Goal: Task Accomplishment & Management: Use online tool/utility

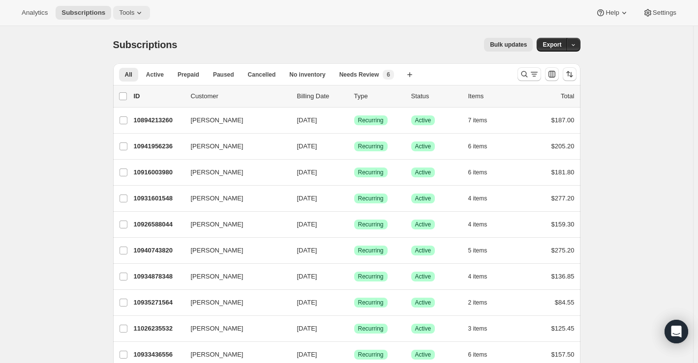
click at [120, 10] on span "Tools" at bounding box center [126, 13] width 15 height 8
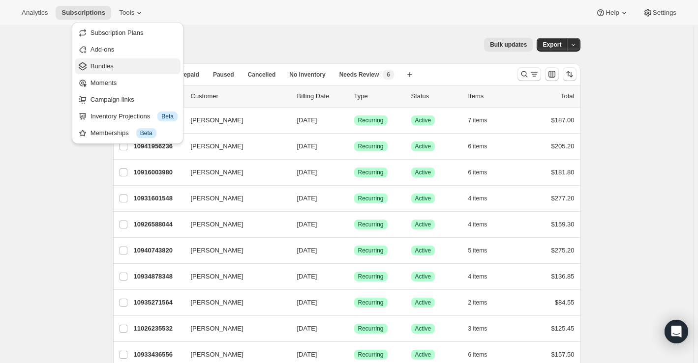
click at [127, 62] on span "Bundles" at bounding box center [133, 66] width 87 height 10
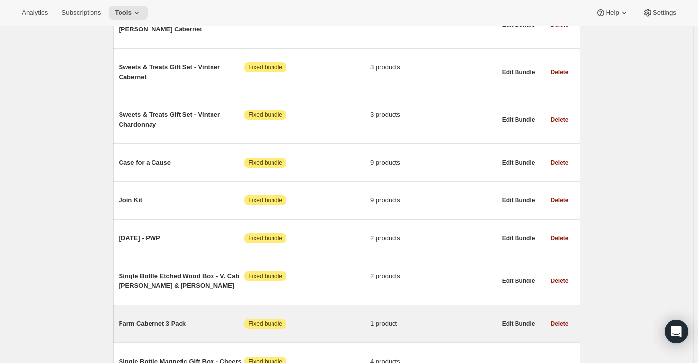
scroll to position [2145, 0]
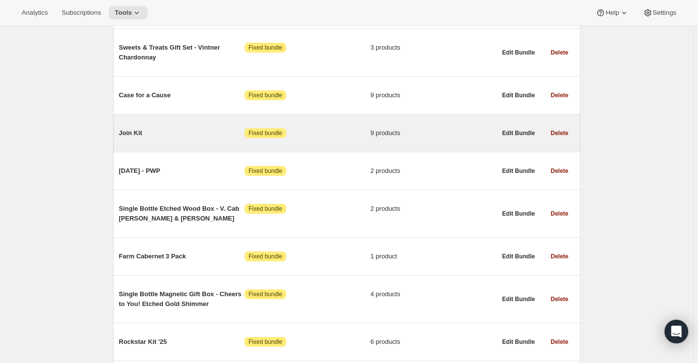
click at [133, 128] on span "Join Kit" at bounding box center [182, 133] width 126 height 10
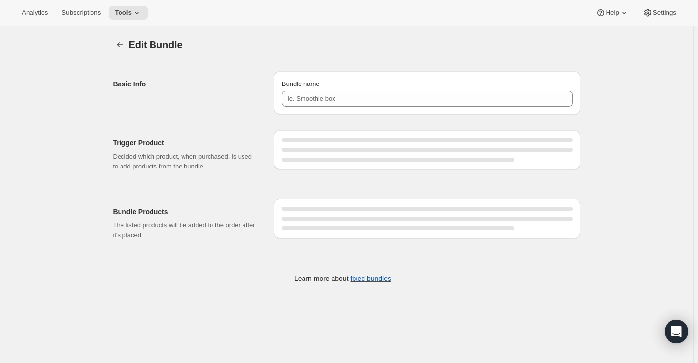
type input "Join Kit"
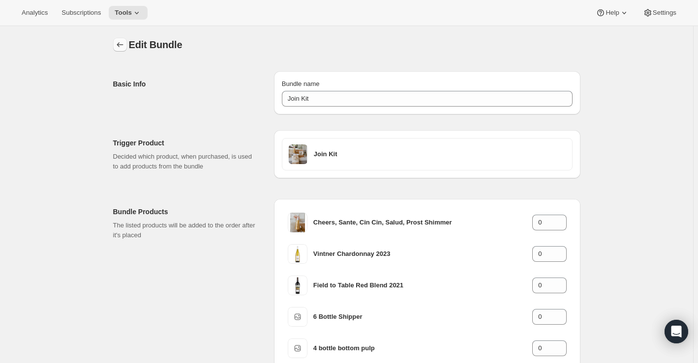
click at [115, 46] on button "Bundles" at bounding box center [120, 45] width 14 height 14
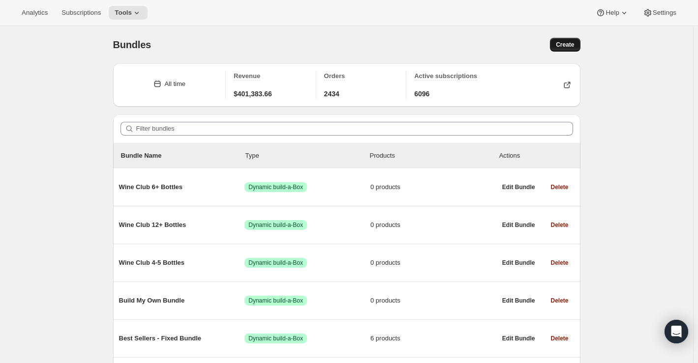
click at [565, 44] on span "Create" at bounding box center [565, 45] width 18 height 8
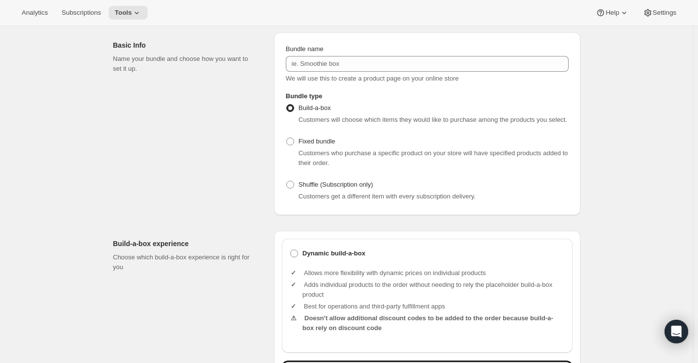
scroll to position [44, 0]
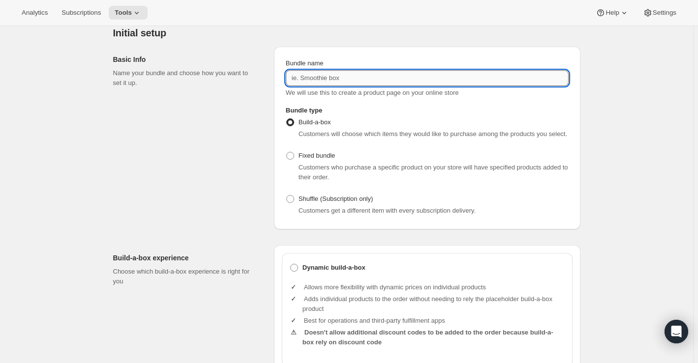
click at [318, 78] on input "Bundle name" at bounding box center [427, 78] width 283 height 16
type input "Evergreen Join Kit"
click at [290, 158] on span at bounding box center [290, 156] width 8 height 8
click at [287, 152] on input "Fixed bundle" at bounding box center [286, 152] width 0 height 0
radio input "true"
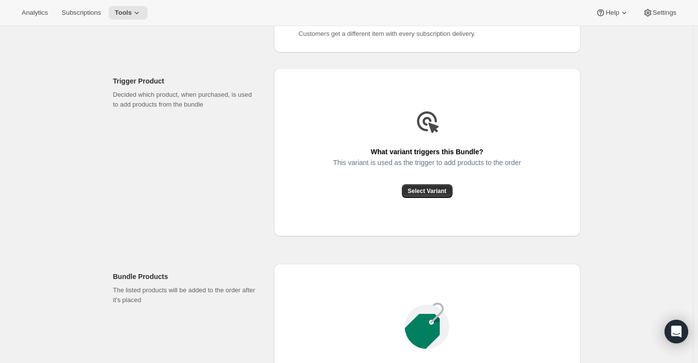
scroll to position [223, 0]
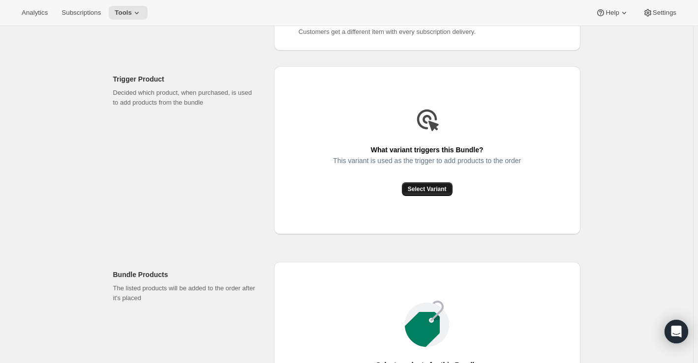
click at [428, 188] on span "Select Variant" at bounding box center [427, 189] width 39 height 8
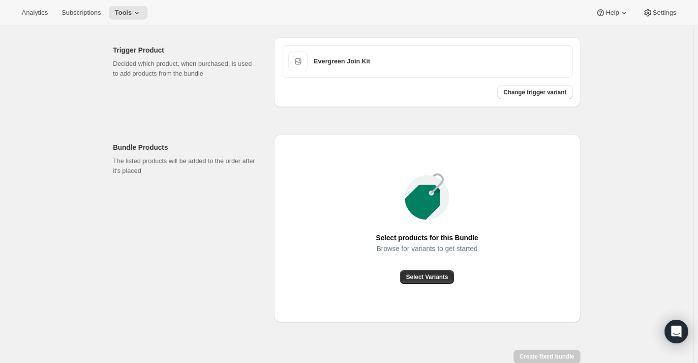
scroll to position [268, 0]
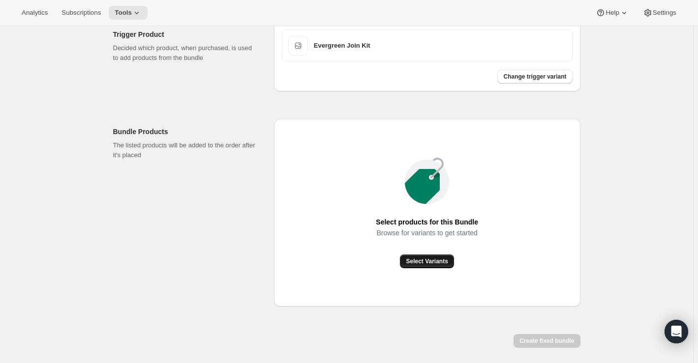
click at [421, 259] on span "Select Variants" at bounding box center [427, 262] width 42 height 8
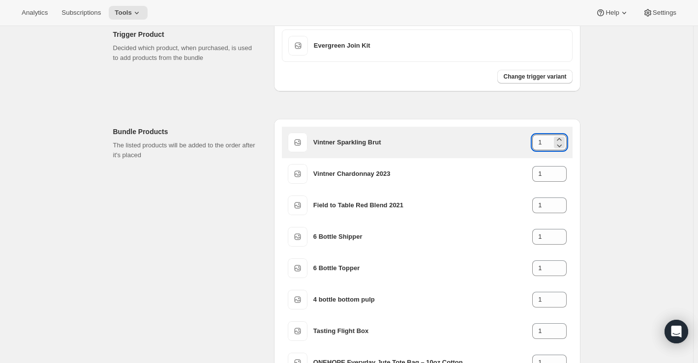
drag, startPoint x: 546, startPoint y: 145, endPoint x: 537, endPoint y: 144, distance: 8.4
click at [537, 144] on input "1" at bounding box center [541, 143] width 19 height 16
type input "0"
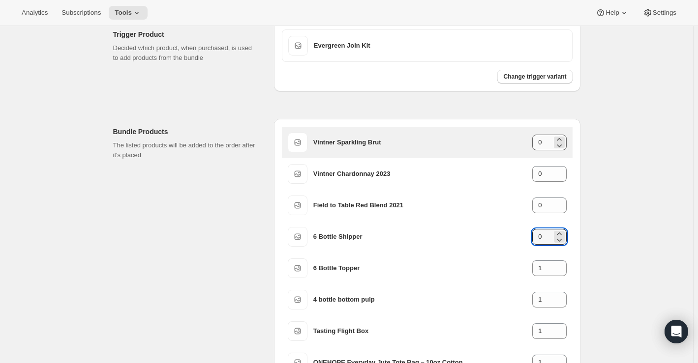
type input "0"
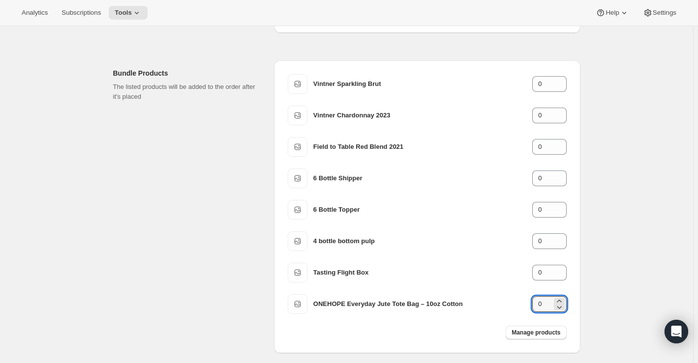
scroll to position [321, 0]
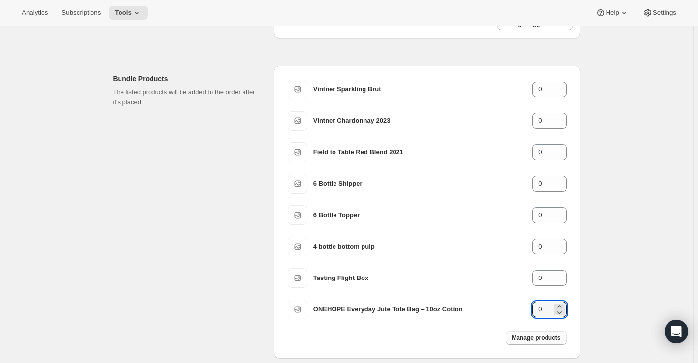
type input "0"
click at [531, 337] on span "Manage products" at bounding box center [535, 338] width 49 height 8
type input "1"
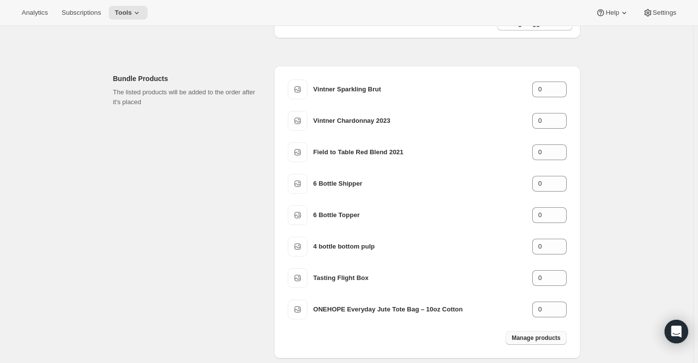
type input "1"
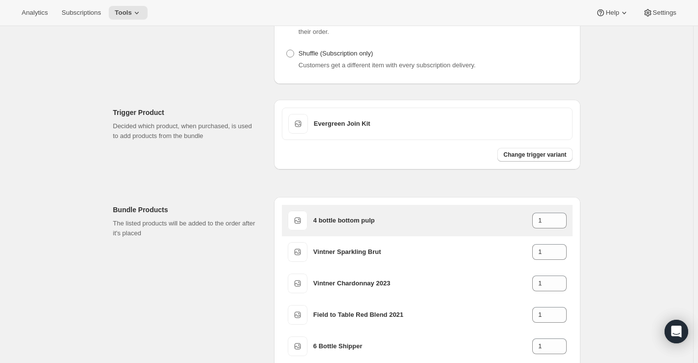
scroll to position [410, 0]
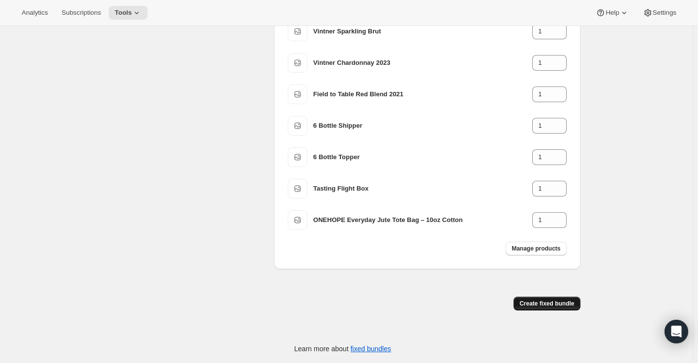
click at [529, 307] on span "Create fixed bundle" at bounding box center [546, 304] width 55 height 8
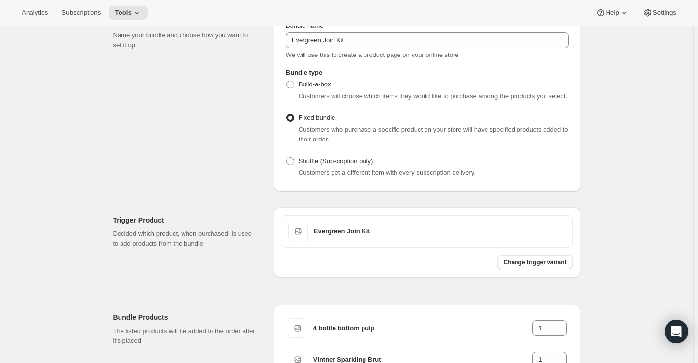
scroll to position [738, 0]
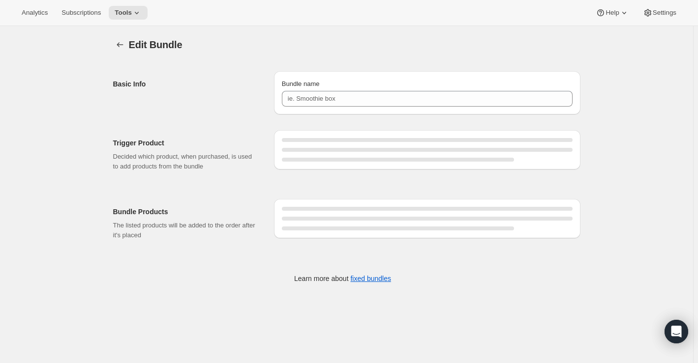
type input "Evergreen Join Kit"
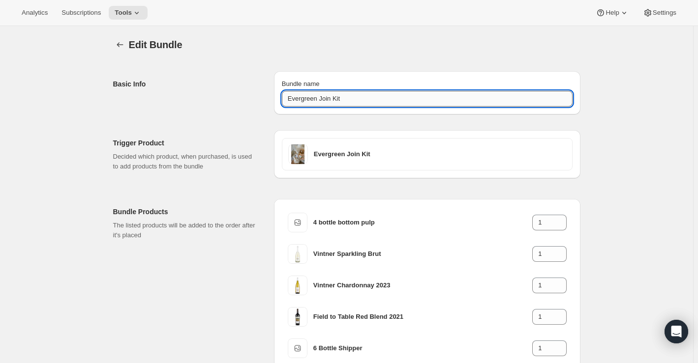
click at [302, 94] on input "Evergreen Join Kit" at bounding box center [427, 99] width 291 height 16
